Goal: Task Accomplishment & Management: Manage account settings

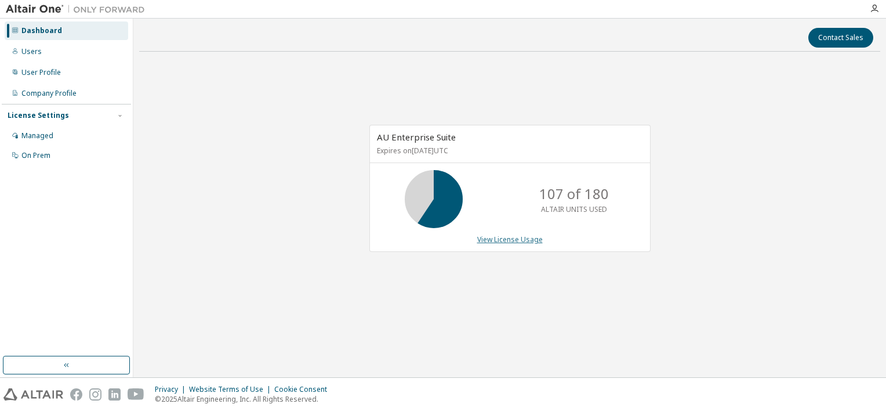
click at [509, 239] on link "View License Usage" at bounding box center [510, 239] width 66 height 10
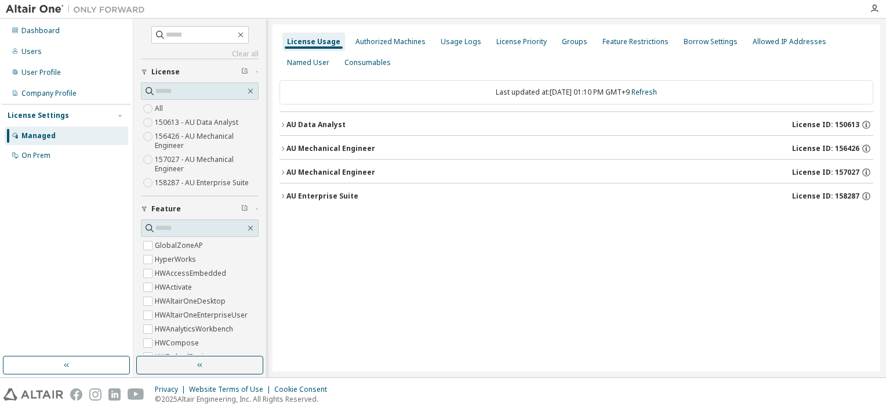
click at [283, 176] on button "AU Mechanical Engineer License ID: 157027" at bounding box center [577, 173] width 594 height 26
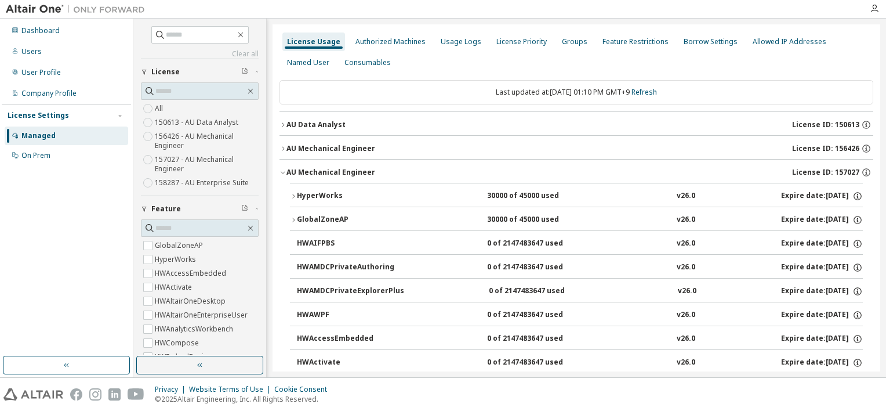
click at [283, 176] on button "AU Mechanical Engineer License ID: 157027" at bounding box center [577, 173] width 594 height 26
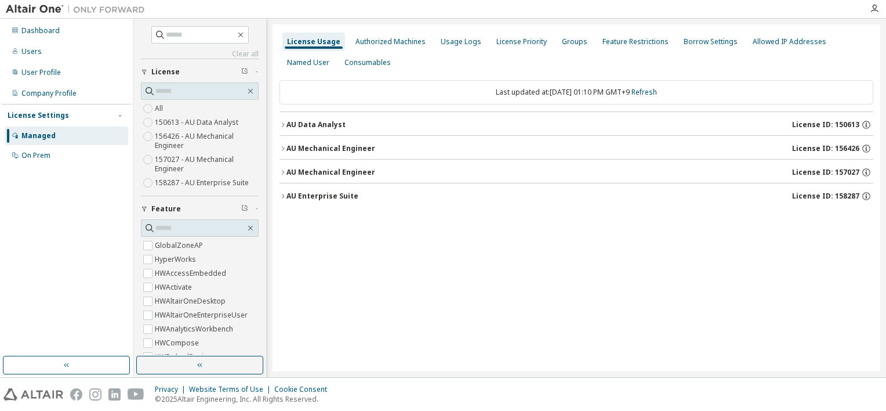
click at [284, 200] on button "AU Enterprise Suite License ID: 158287" at bounding box center [577, 196] width 594 height 26
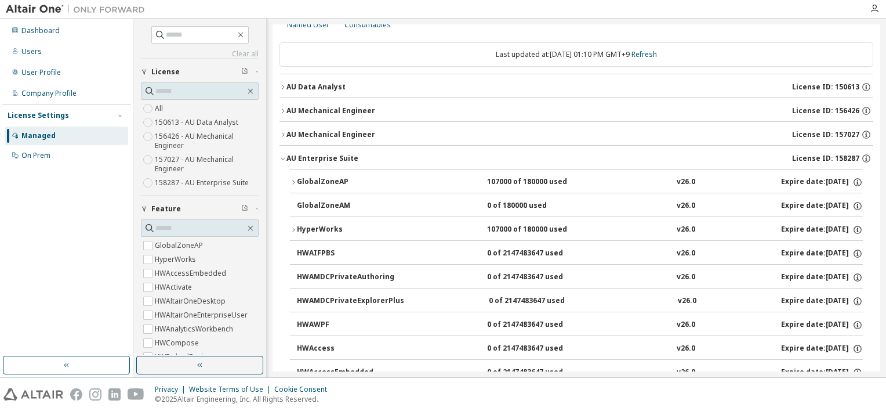
scroll to position [58, 0]
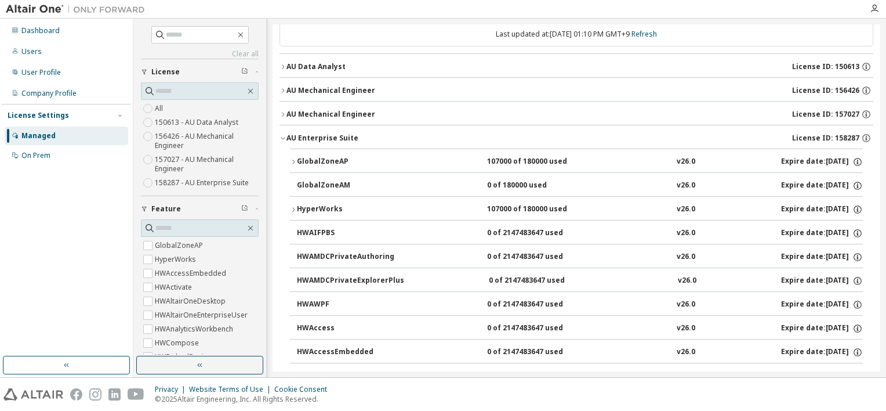
click at [296, 158] on icon "button" at bounding box center [293, 161] width 7 height 7
click at [296, 158] on span "button" at bounding box center [293, 161] width 7 height 7
click at [297, 158] on div "GlobalZoneAP" at bounding box center [349, 162] width 104 height 10
